Goal: Information Seeking & Learning: Obtain resource

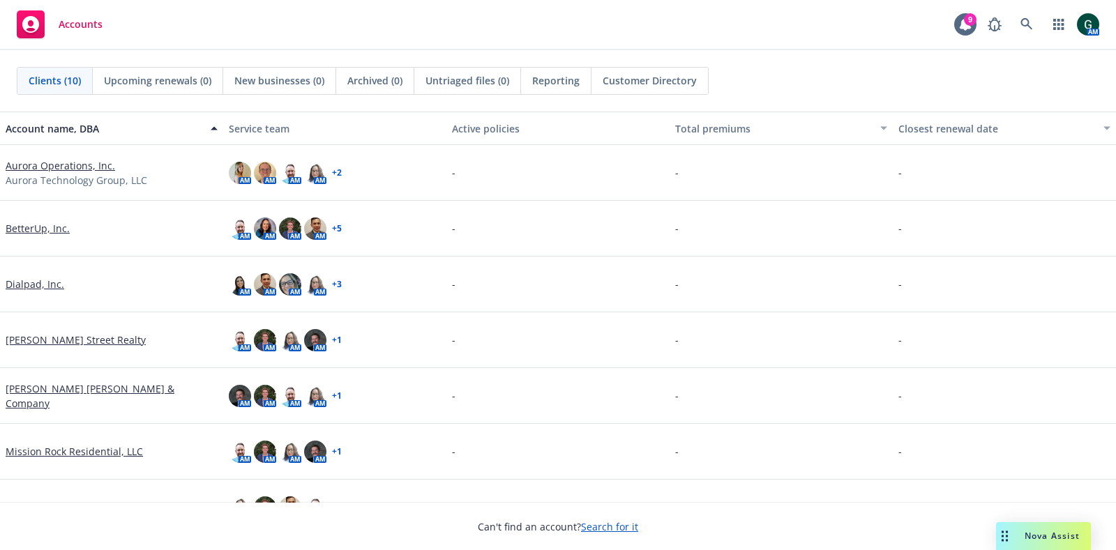
click at [59, 161] on link "Aurora Operations, Inc." at bounding box center [61, 165] width 110 height 15
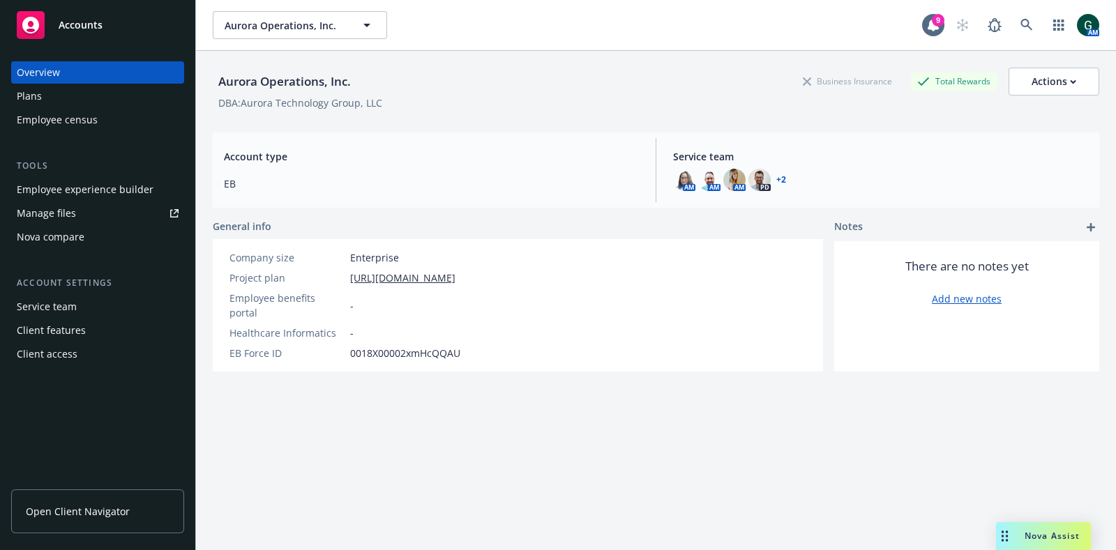
click at [89, 509] on span "Open Client Navigator" at bounding box center [78, 511] width 104 height 15
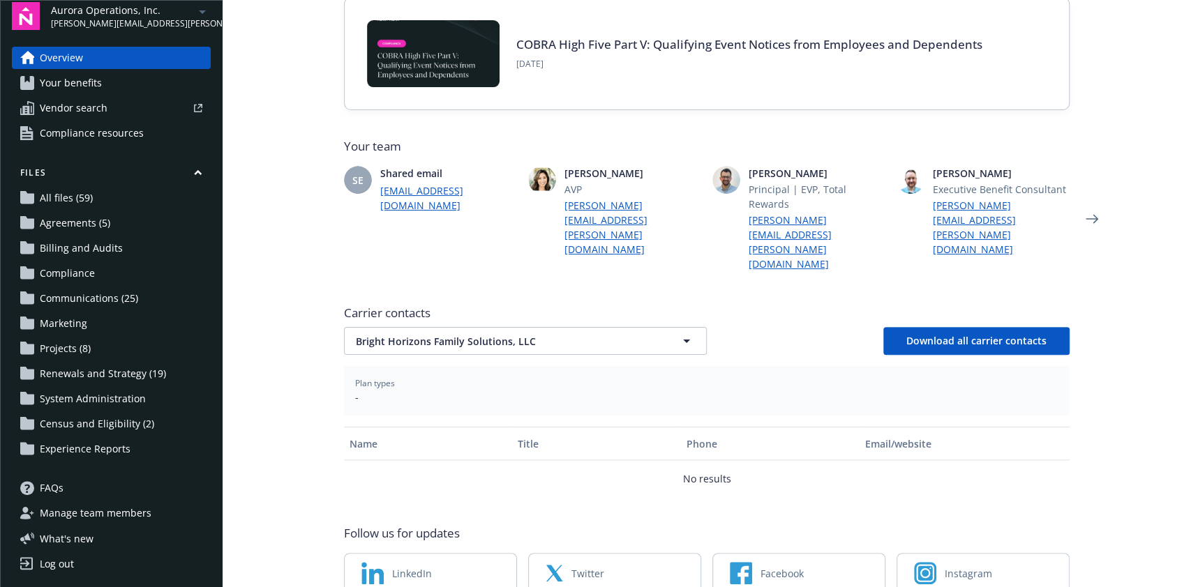
scroll to position [279, 0]
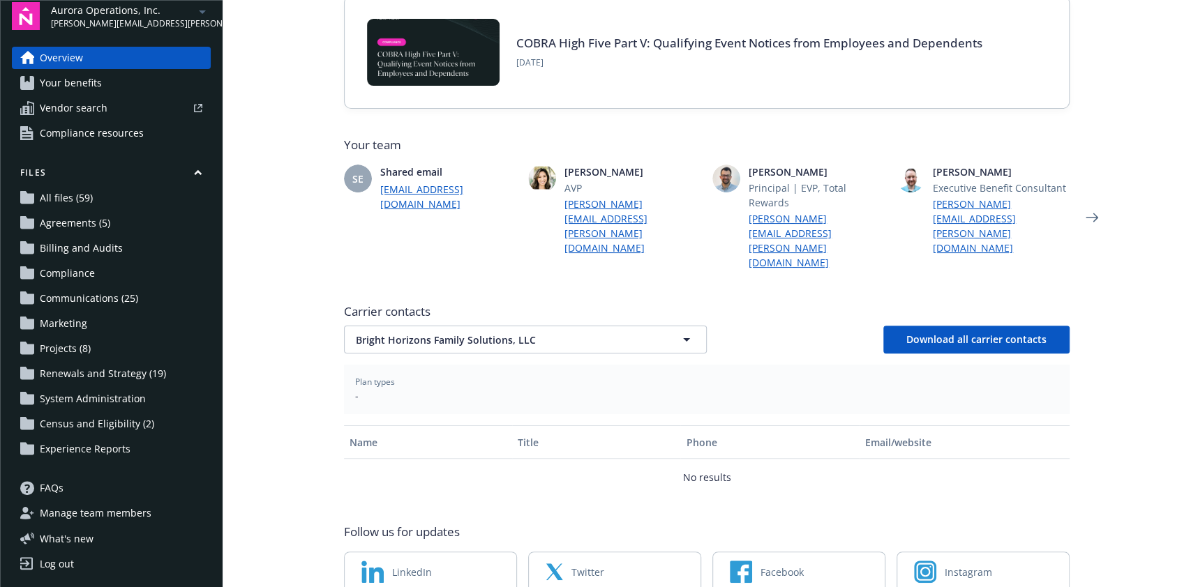
click at [103, 377] on span "Renewals and Strategy (19)" at bounding box center [103, 374] width 126 height 22
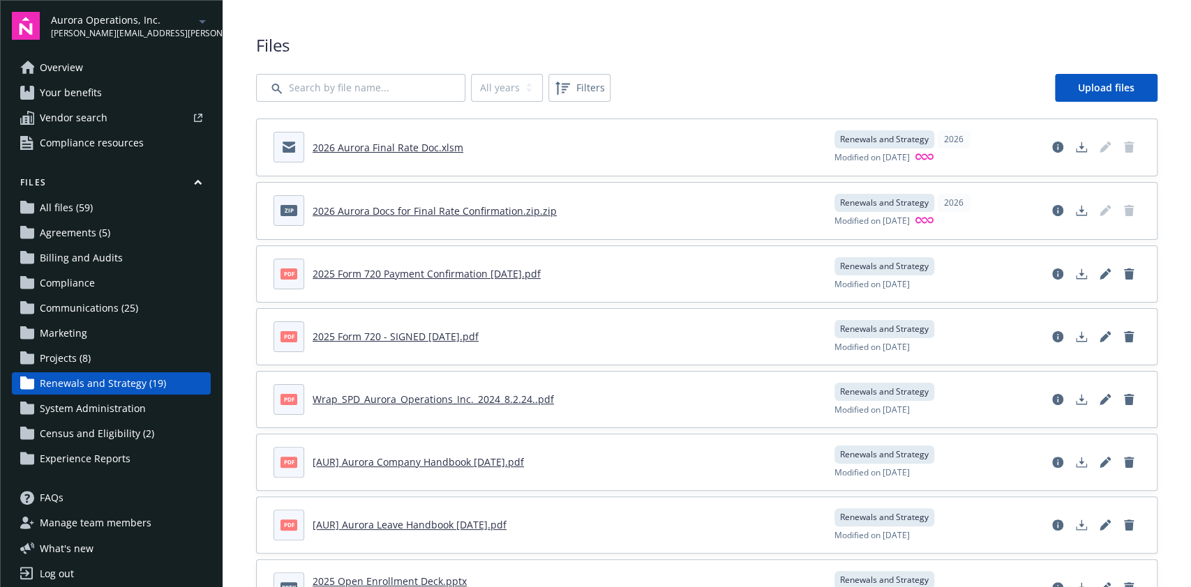
click at [443, 144] on link "2026 Aurora Final Rate Doc.xlsm" at bounding box center [388, 147] width 151 height 13
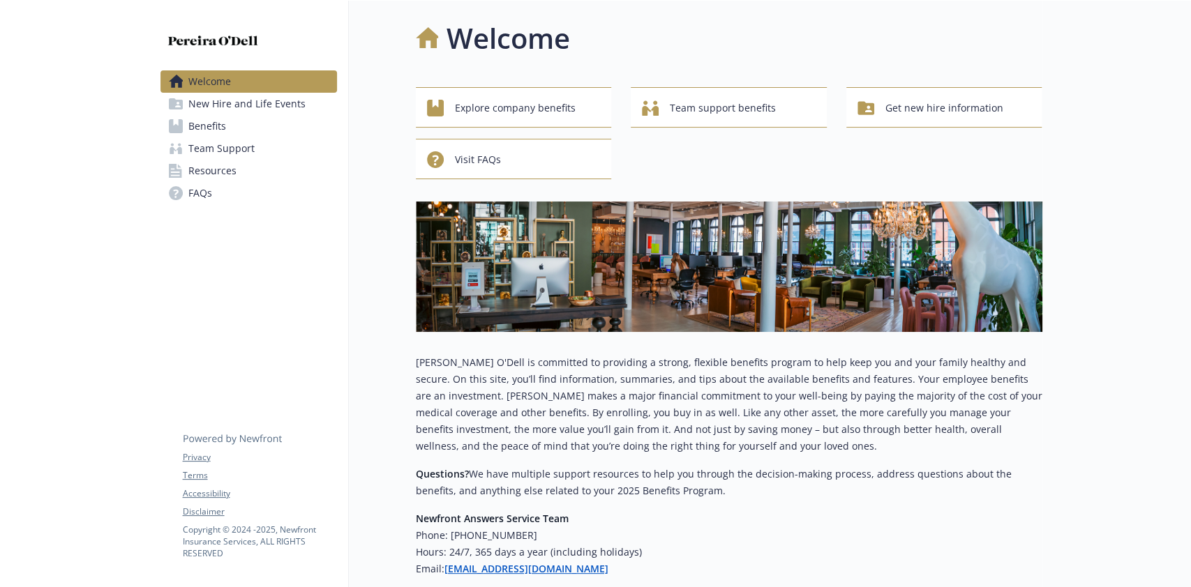
click at [206, 163] on span "Resources" at bounding box center [212, 171] width 48 height 22
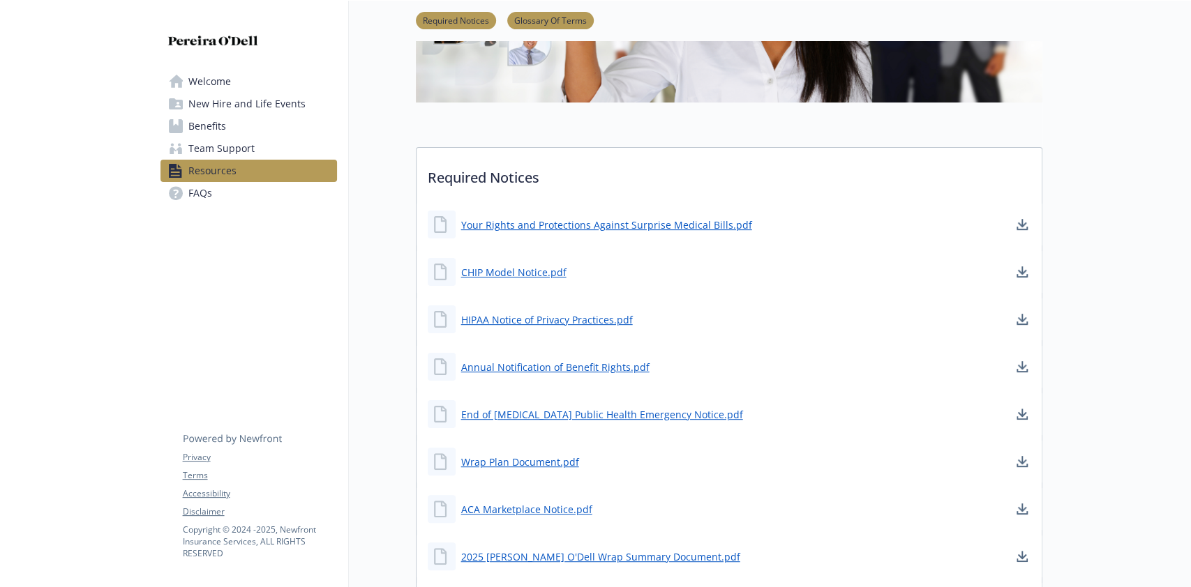
scroll to position [372, 0]
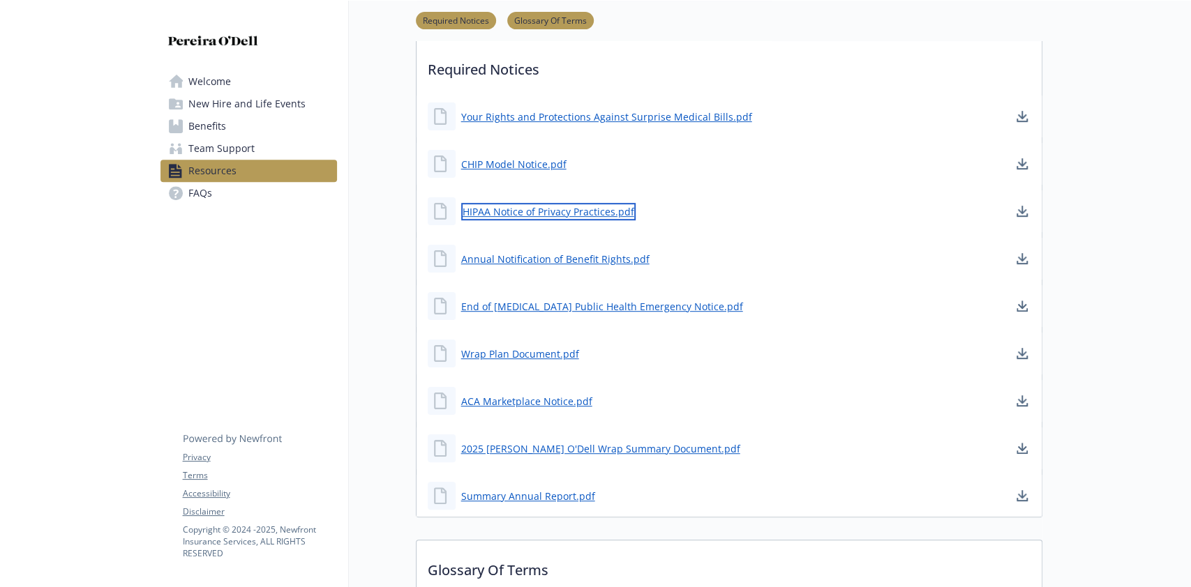
click at [580, 215] on link "HIPAA Notice of Privacy Practices.pdf" at bounding box center [548, 211] width 174 height 17
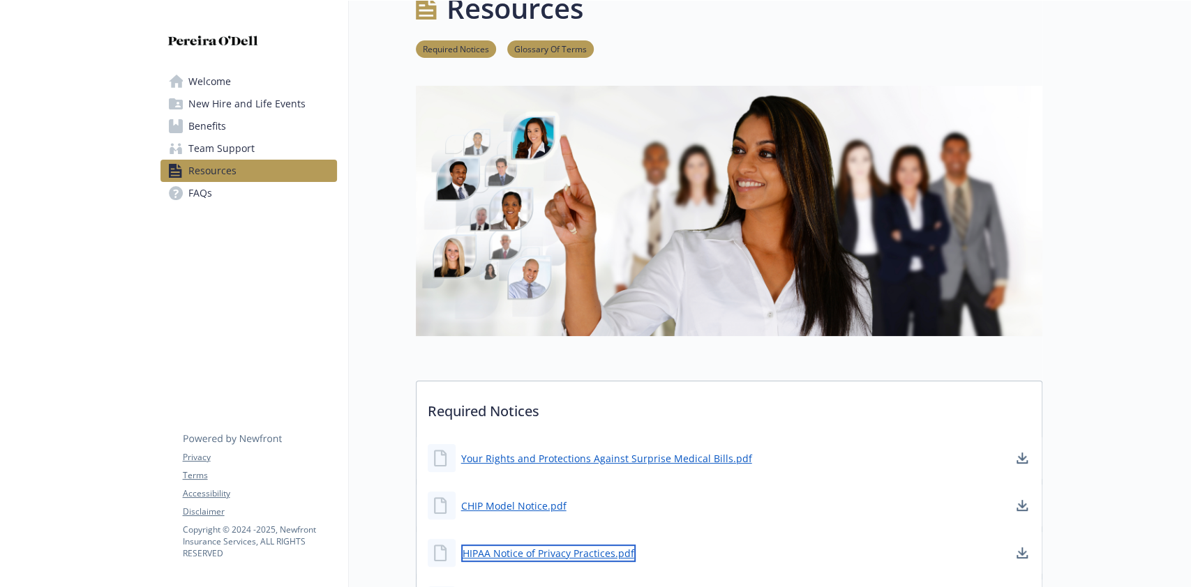
scroll to position [0, 0]
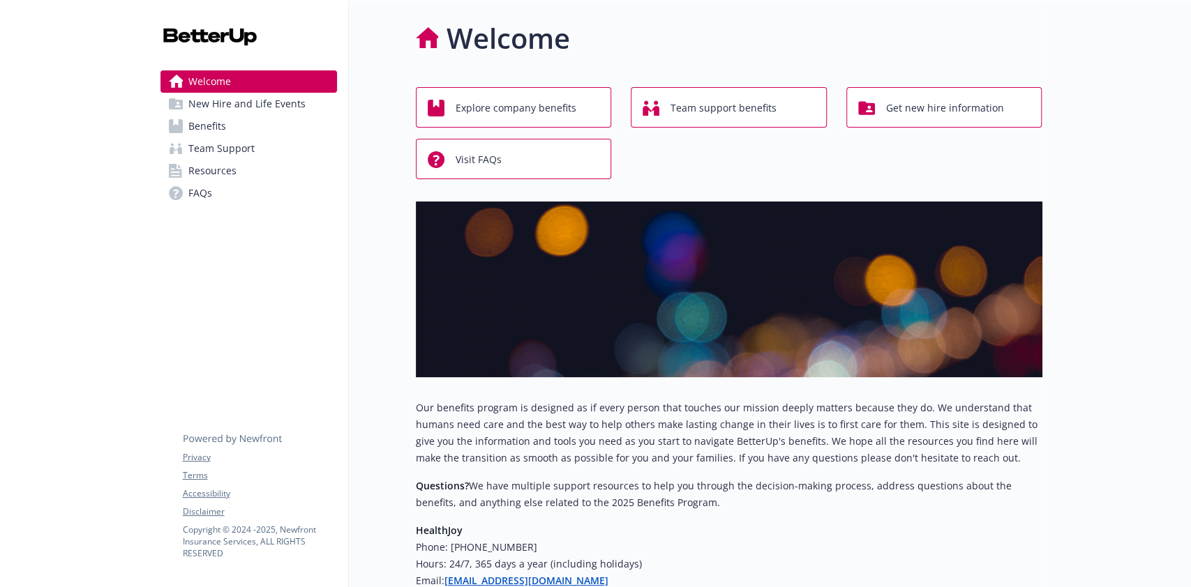
click at [220, 160] on span "Resources" at bounding box center [212, 171] width 48 height 22
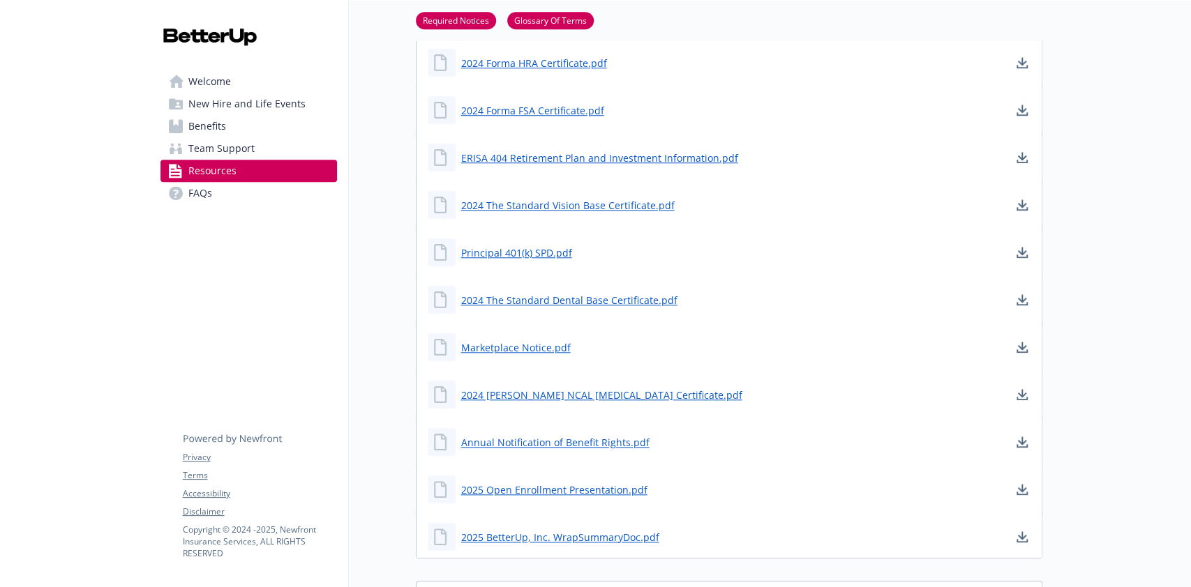
scroll to position [744, 0]
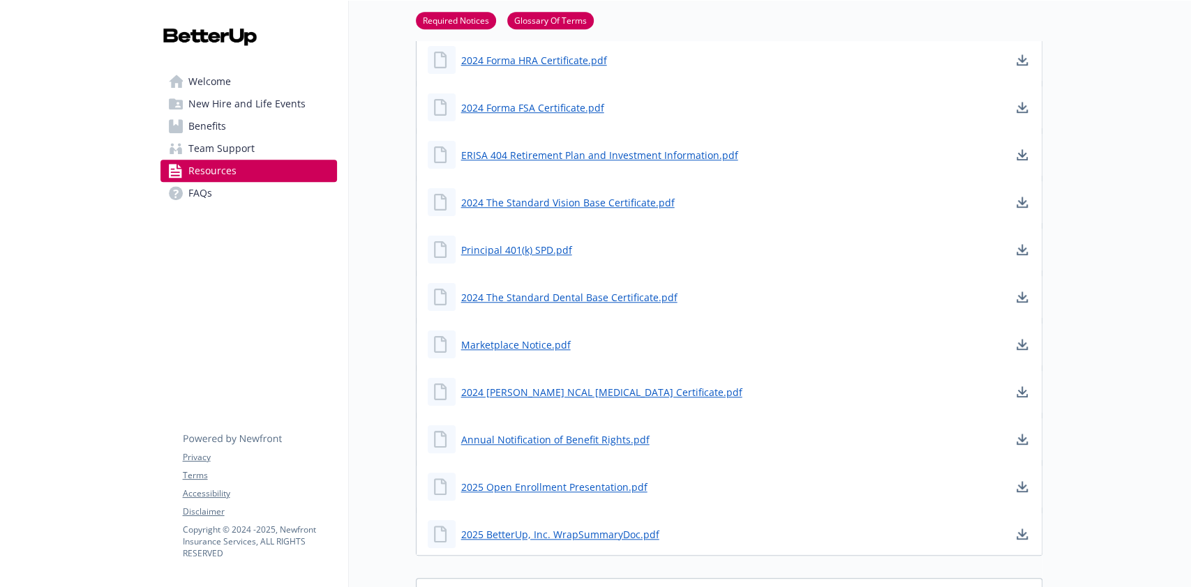
click at [1125, 334] on div at bounding box center [1116, 214] width 149 height 1915
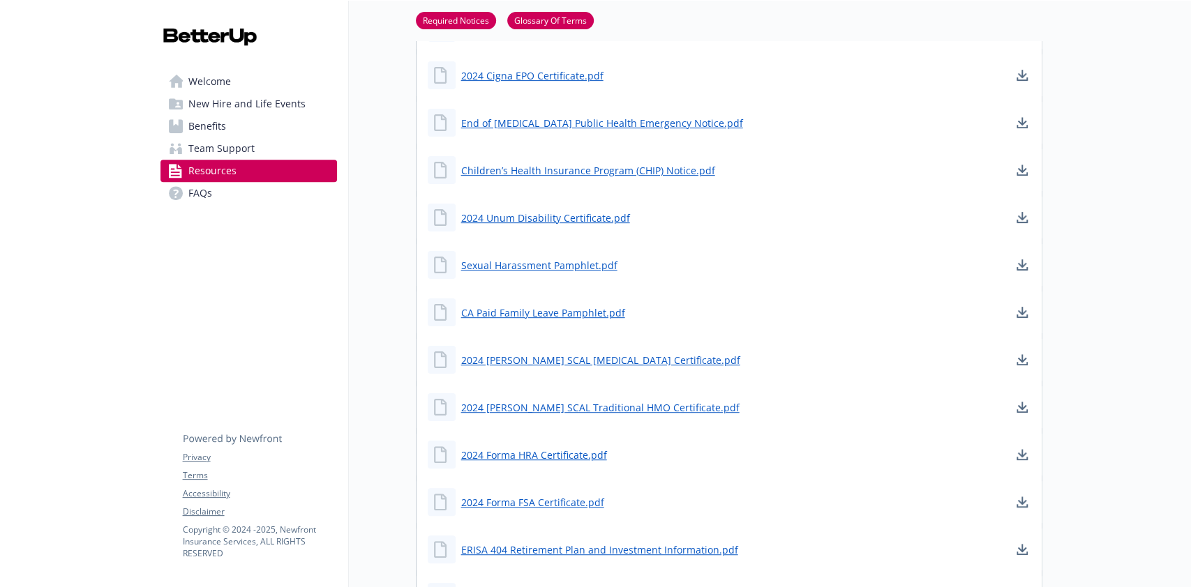
scroll to position [0, 0]
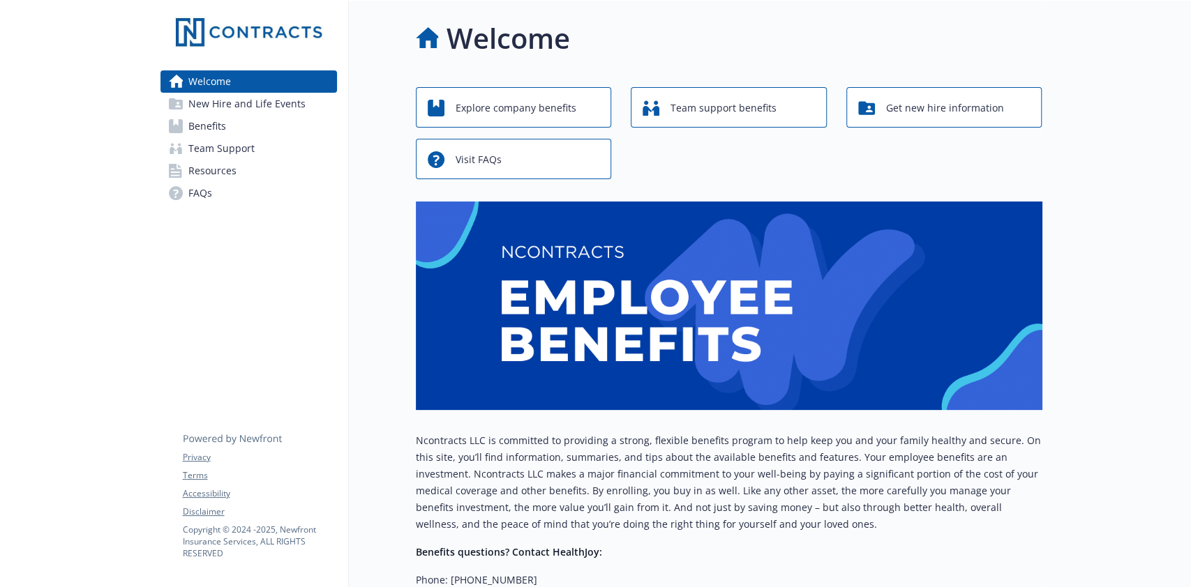
click at [229, 135] on link "Benefits" at bounding box center [248, 126] width 177 height 22
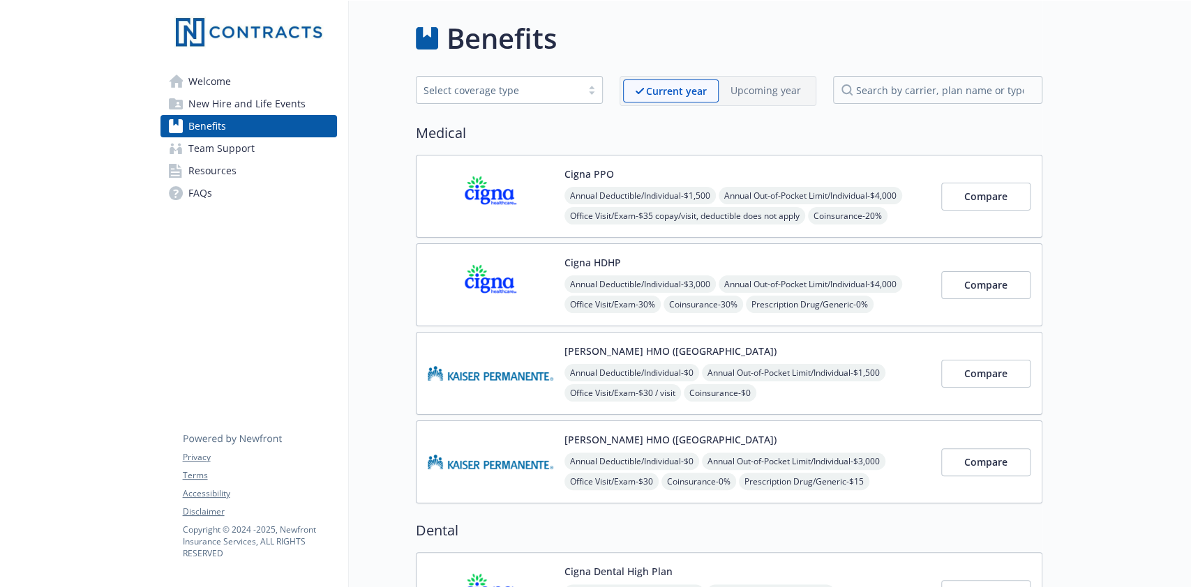
click at [280, 178] on link "Resources" at bounding box center [248, 171] width 177 height 22
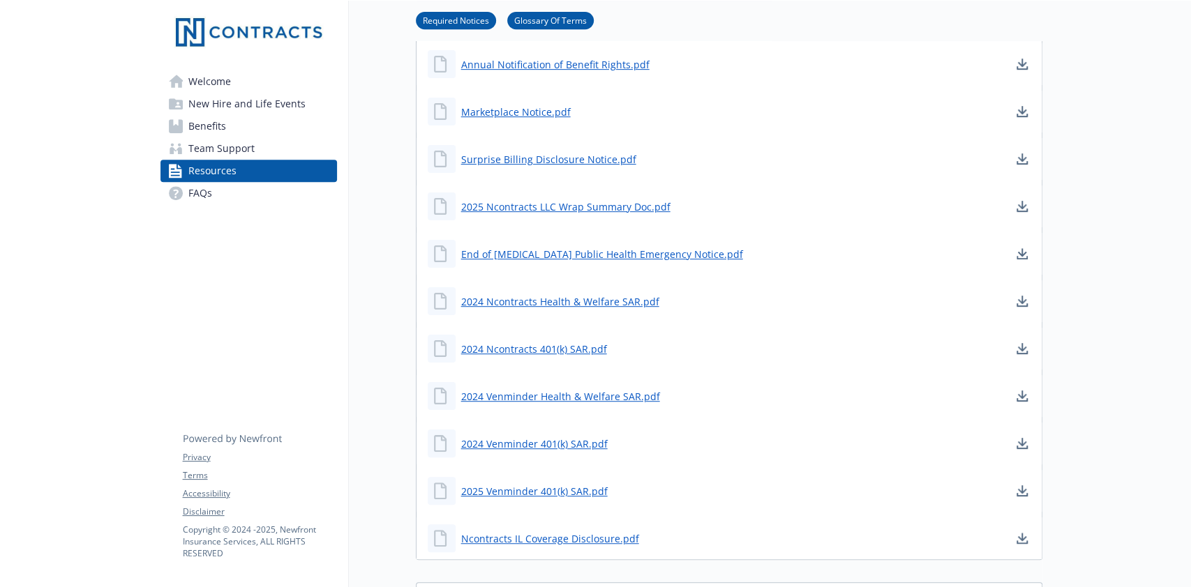
scroll to position [465, 0]
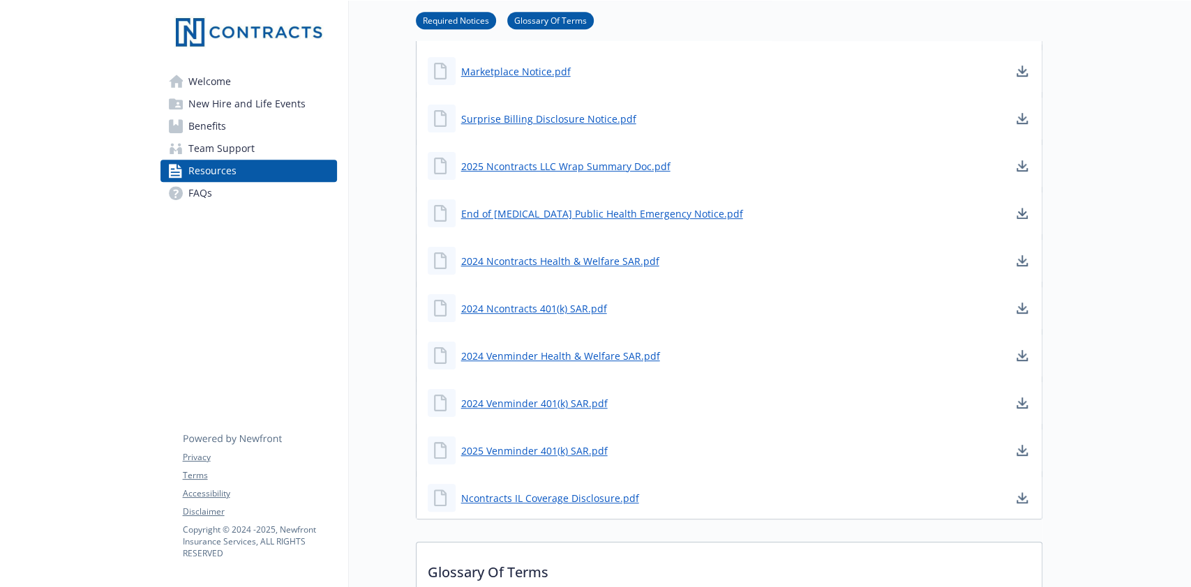
click at [1127, 263] on div at bounding box center [1116, 484] width 149 height 1896
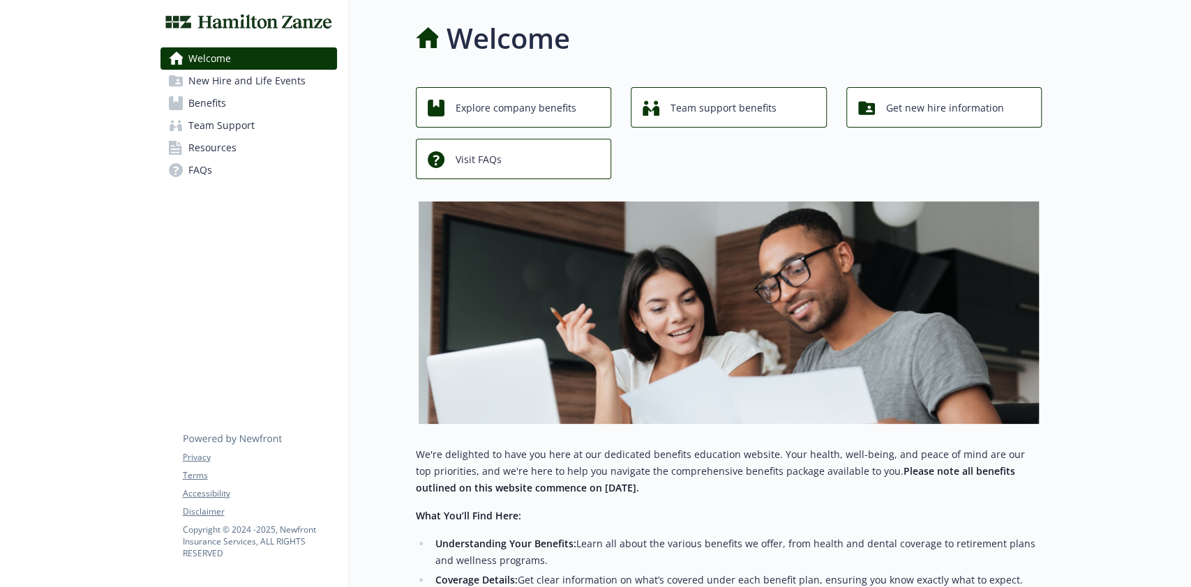
click at [216, 142] on span "Resources" at bounding box center [212, 148] width 48 height 22
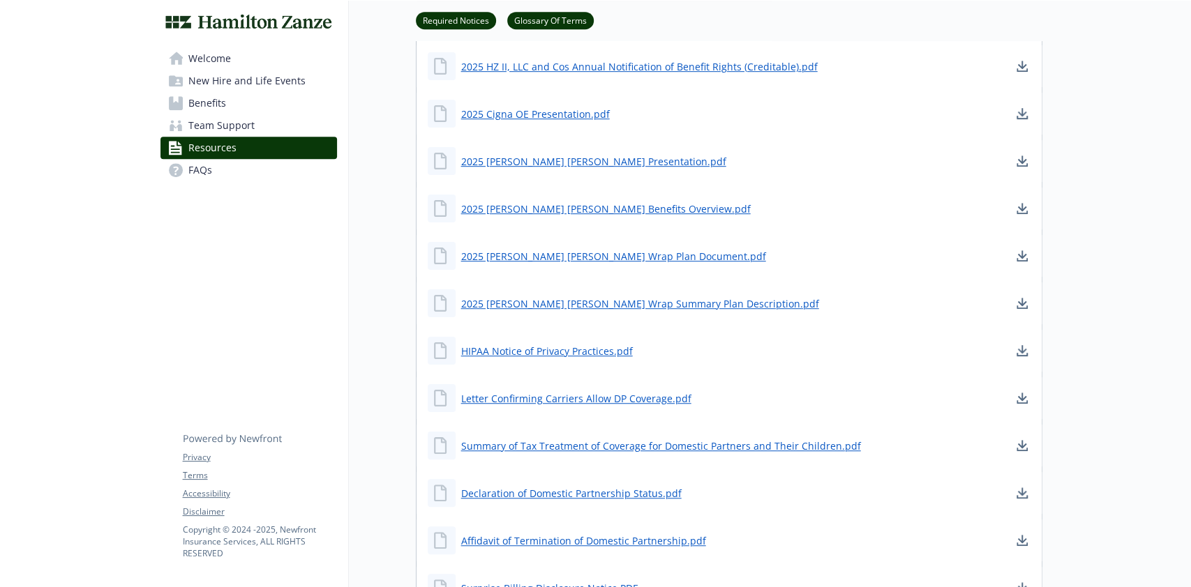
scroll to position [558, 0]
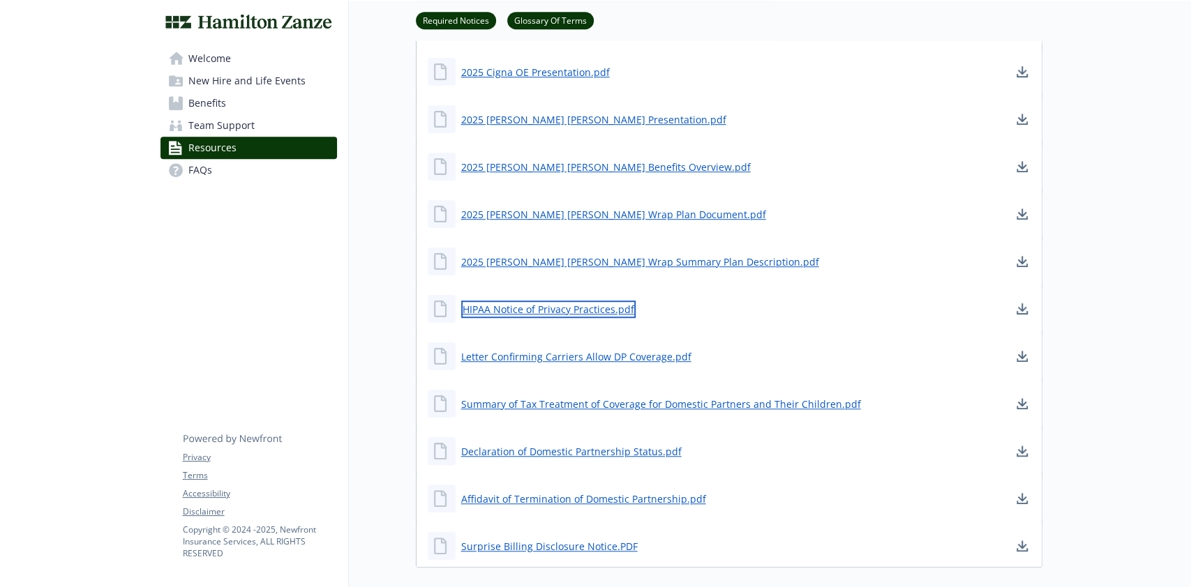
click at [550, 313] on link "HIPAA Notice of Privacy Practices.pdf" at bounding box center [548, 309] width 174 height 17
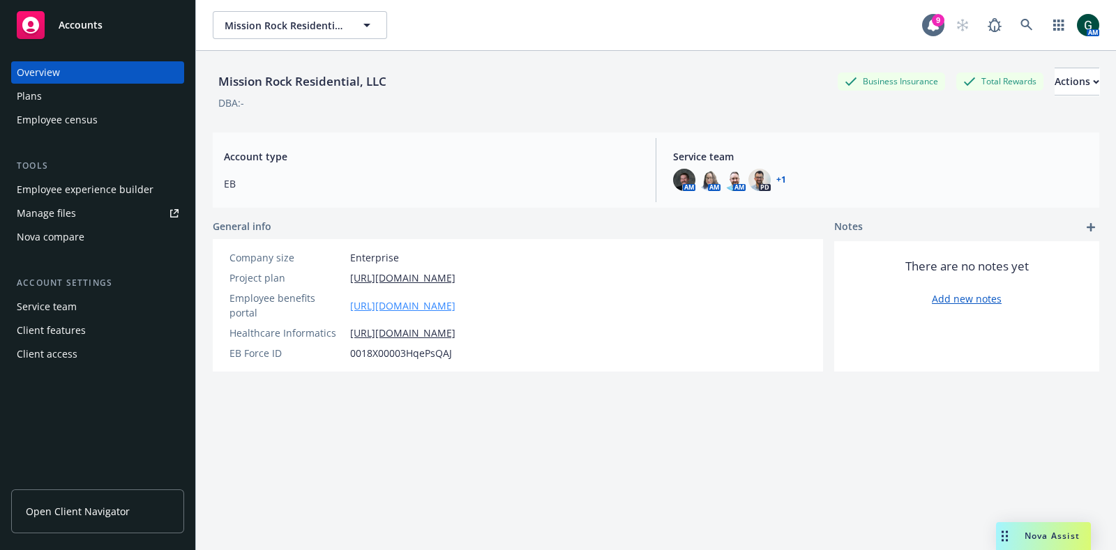
click at [384, 303] on link "https://app.newfront.com/employee/dc4fd179-4f50-4702-9eac-710890e5b60c" at bounding box center [402, 306] width 105 height 15
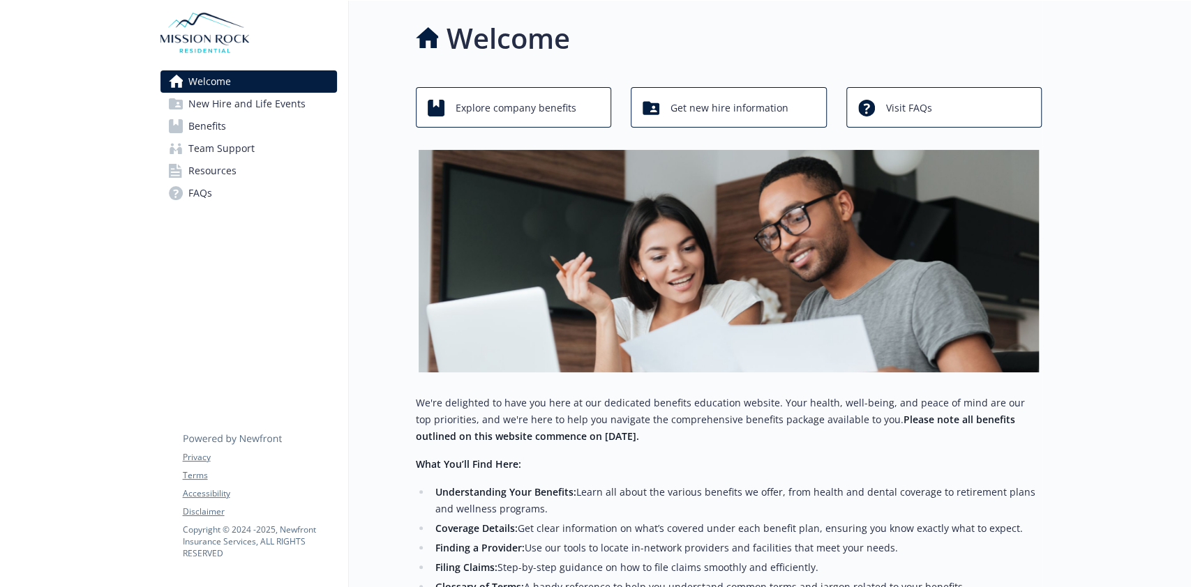
click at [241, 177] on link "Resources" at bounding box center [248, 171] width 177 height 22
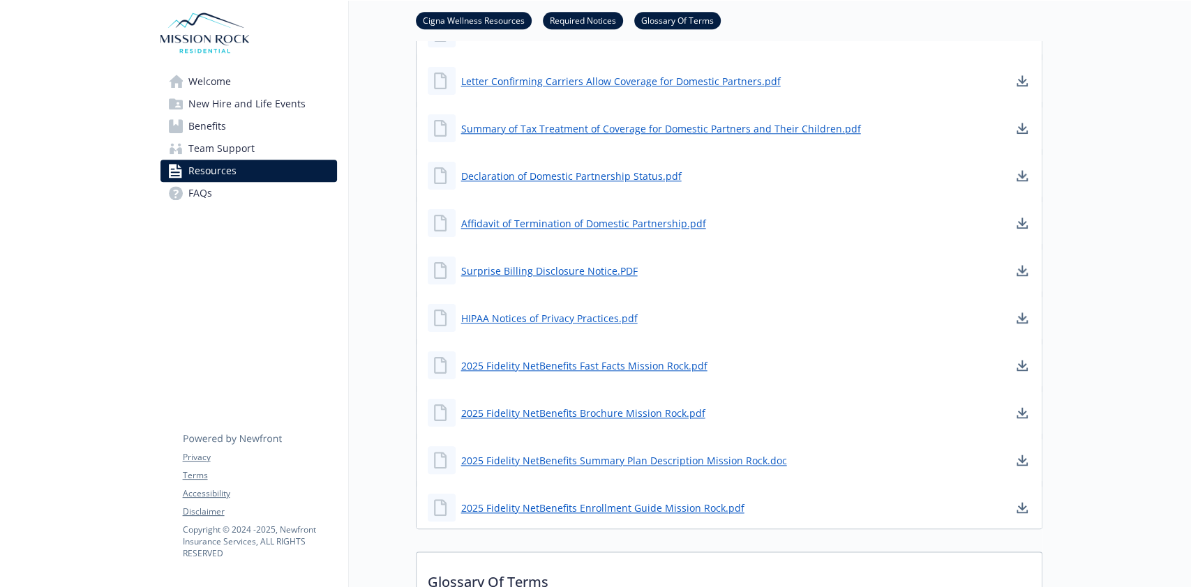
scroll to position [1209, 0]
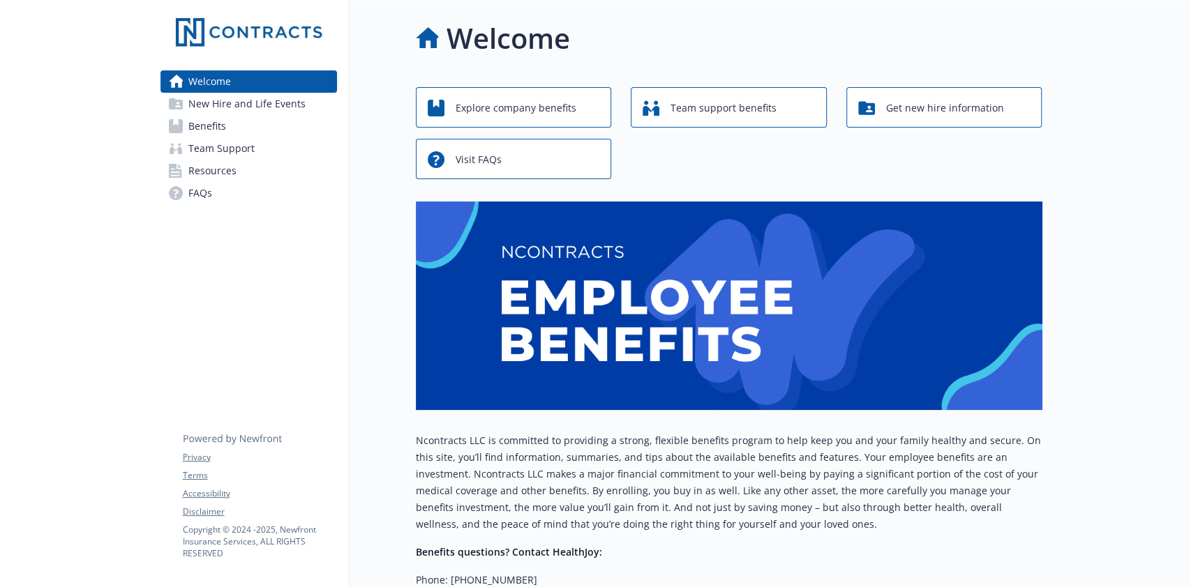
click at [211, 166] on span "Resources" at bounding box center [212, 171] width 48 height 22
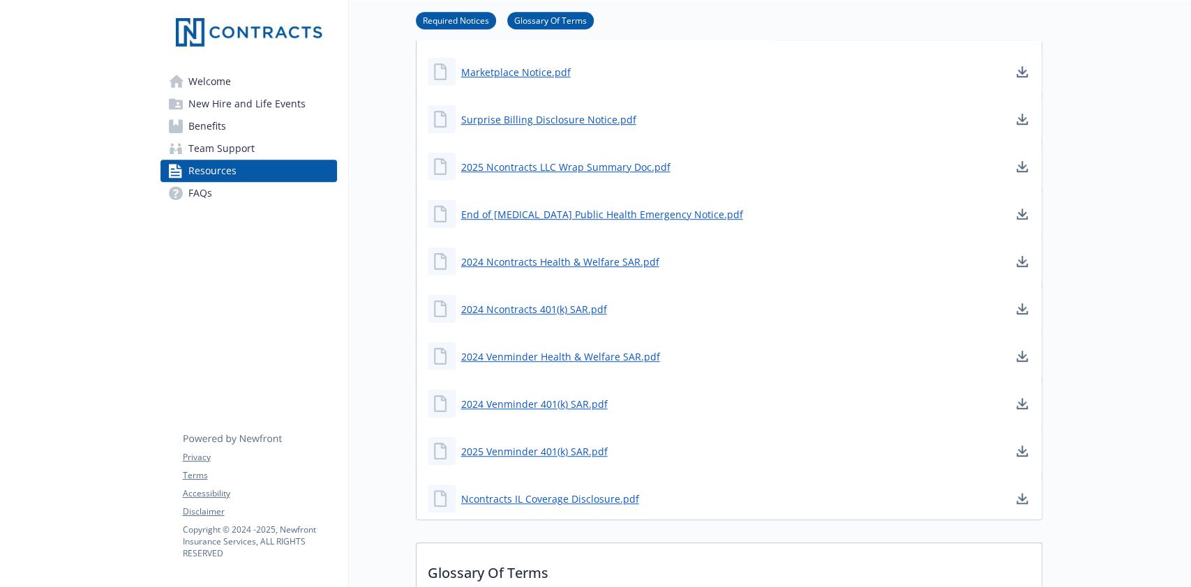
scroll to position [465, 0]
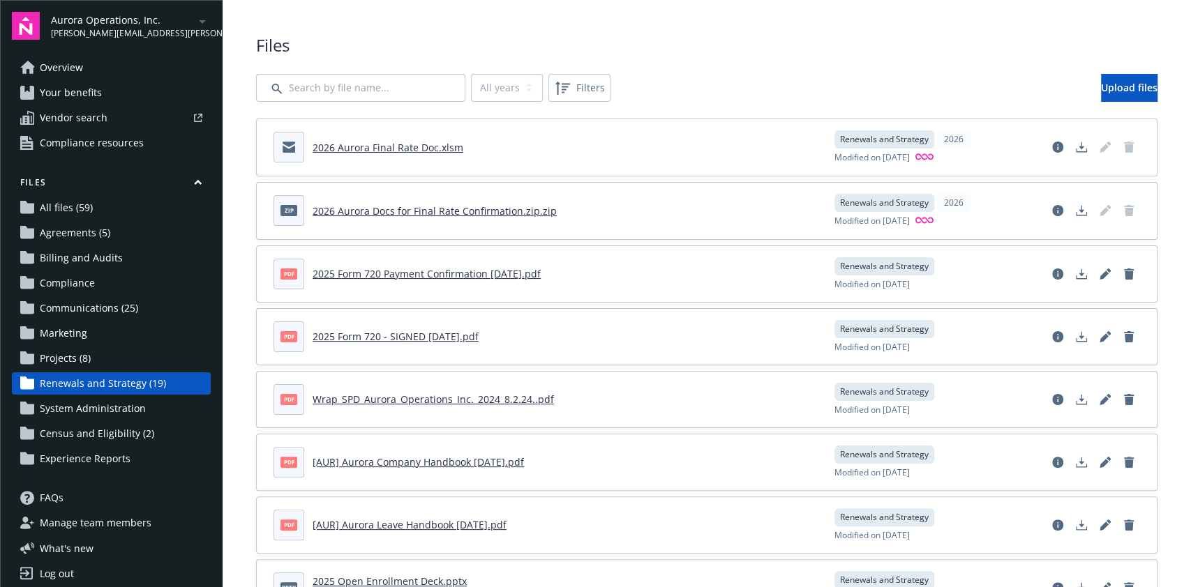
drag, startPoint x: 0, startPoint y: 0, endPoint x: 807, endPoint y: 43, distance: 808.4
click at [807, 43] on span "Files" at bounding box center [706, 45] width 901 height 24
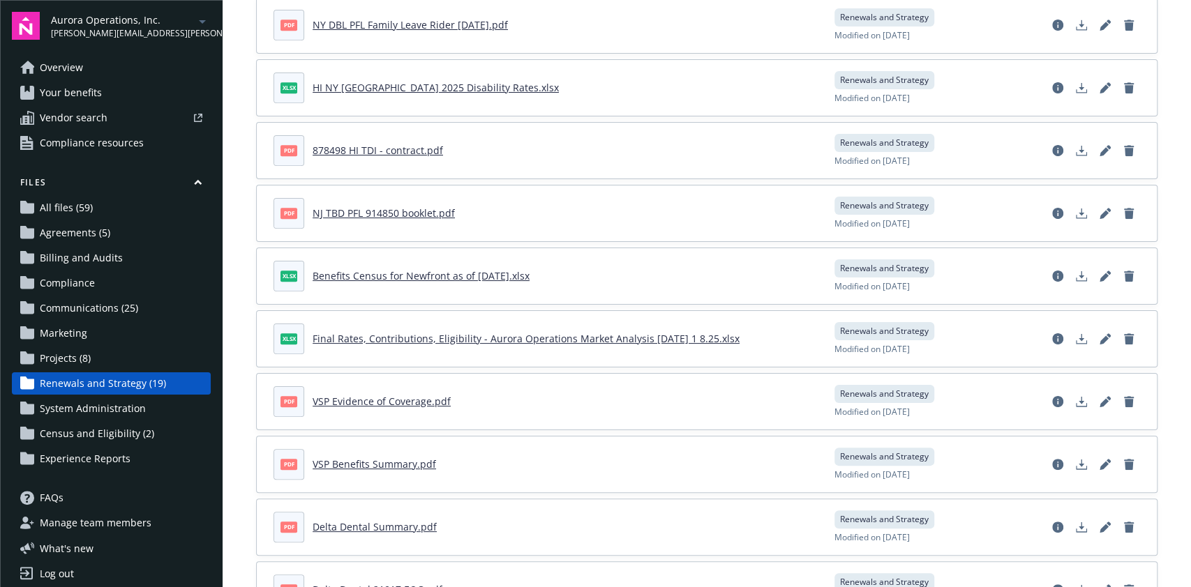
scroll to position [744, 0]
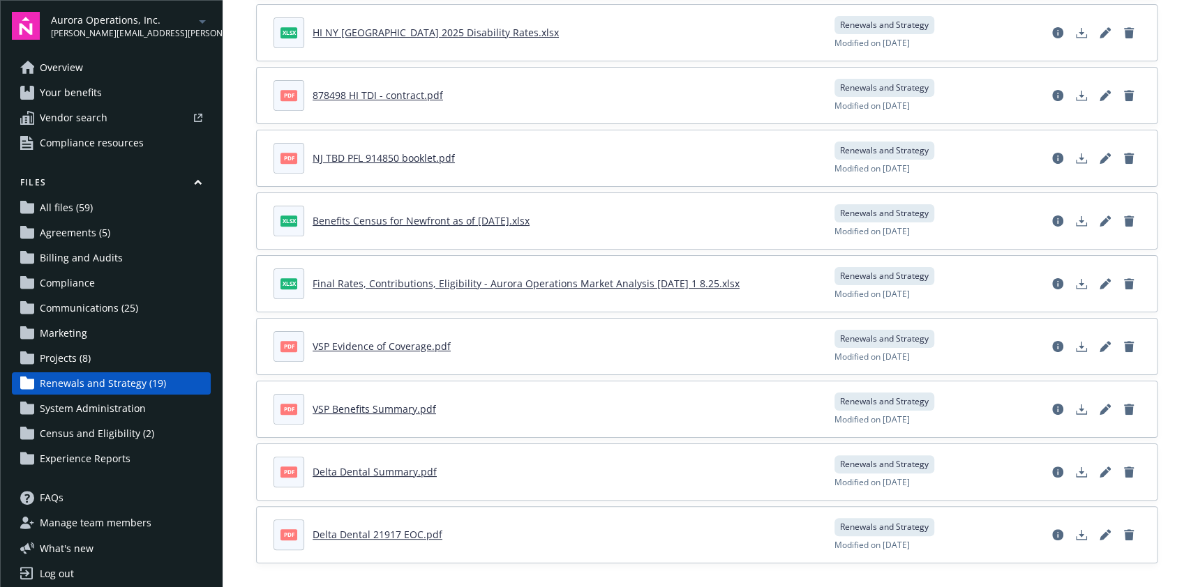
click at [424, 29] on link "HI NY [GEOGRAPHIC_DATA] 2025 Disability Rates.xlsx" at bounding box center [436, 32] width 246 height 13
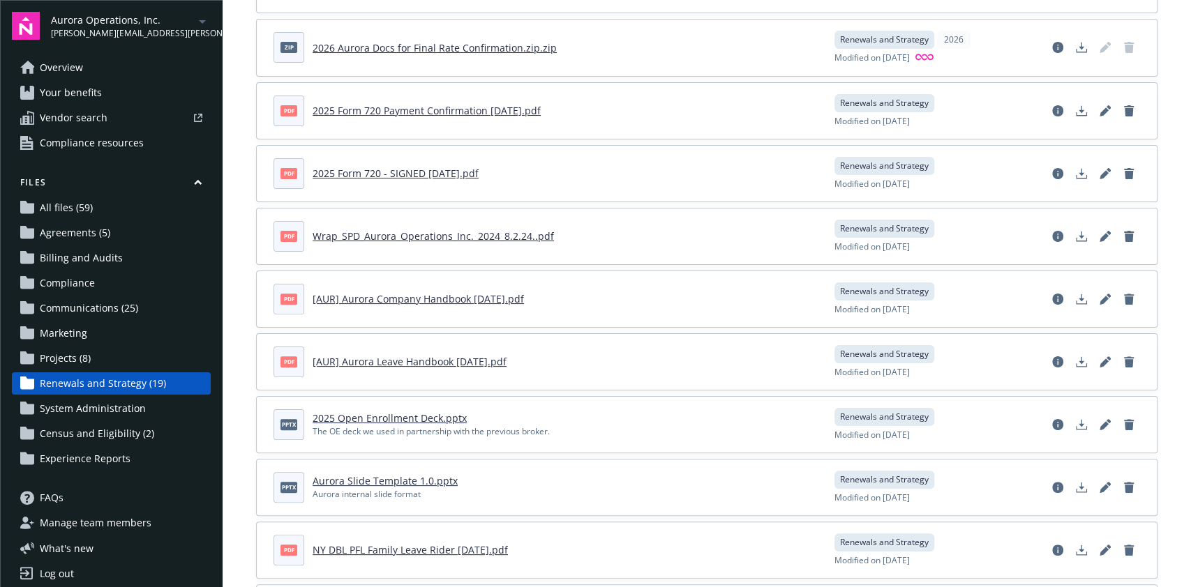
scroll to position [0, 0]
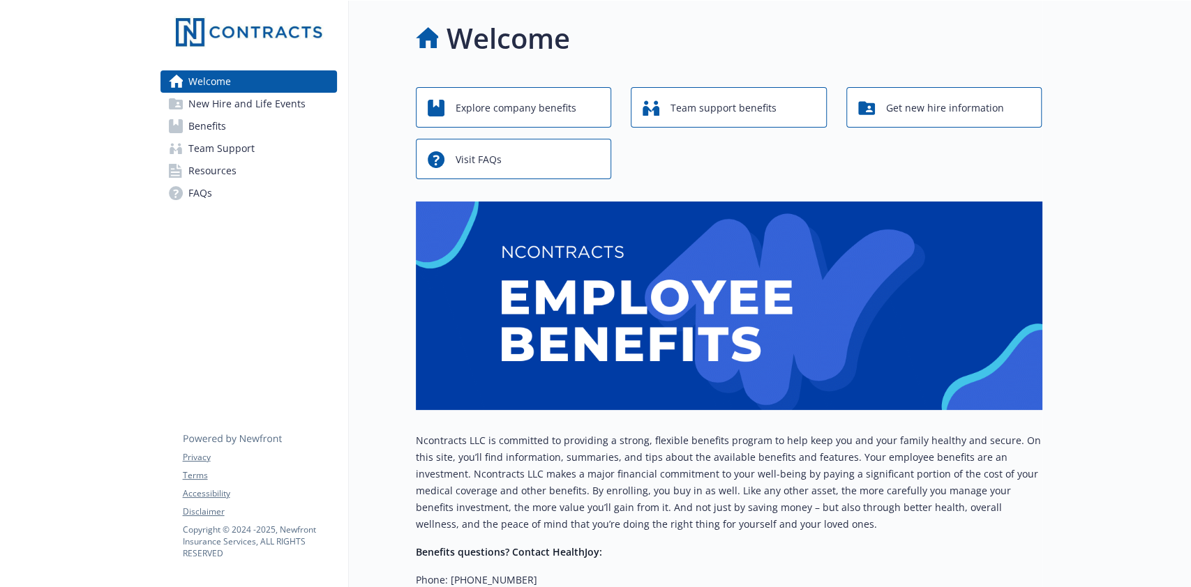
click at [223, 166] on span "Resources" at bounding box center [212, 171] width 48 height 22
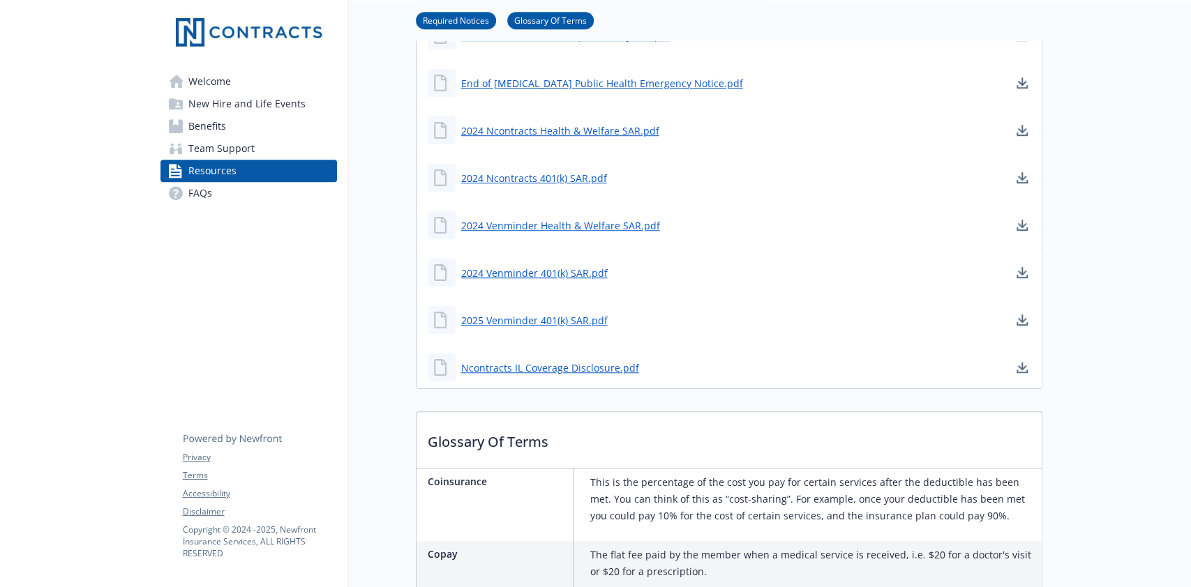
scroll to position [279, 0]
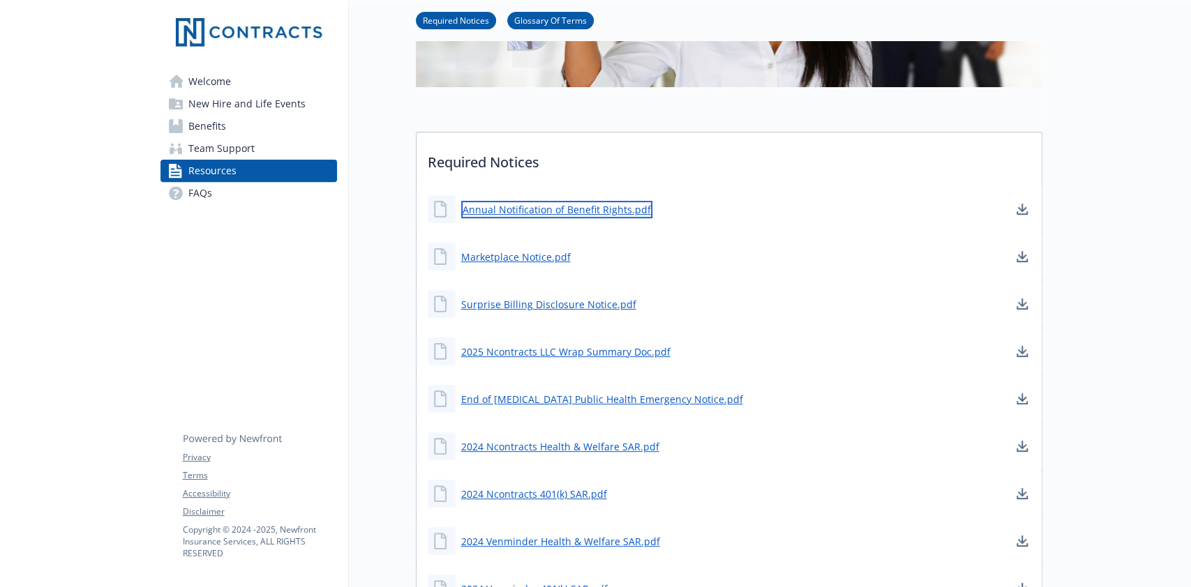
click at [598, 213] on link "Annual Notification of Benefit Rights.pdf" at bounding box center [556, 209] width 191 height 17
click at [503, 253] on link "Marketplace Notice.pdf" at bounding box center [517, 256] width 112 height 17
